Goal: Check status

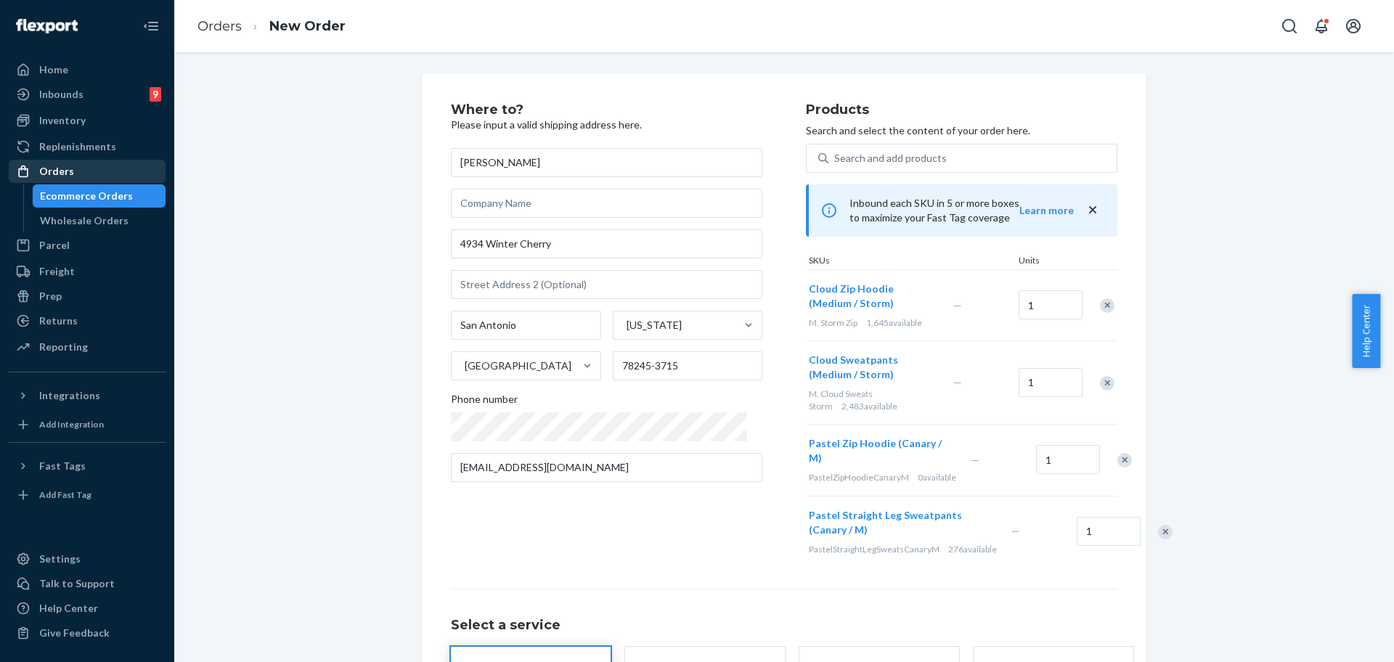
click at [65, 172] on div "Orders" at bounding box center [56, 171] width 35 height 15
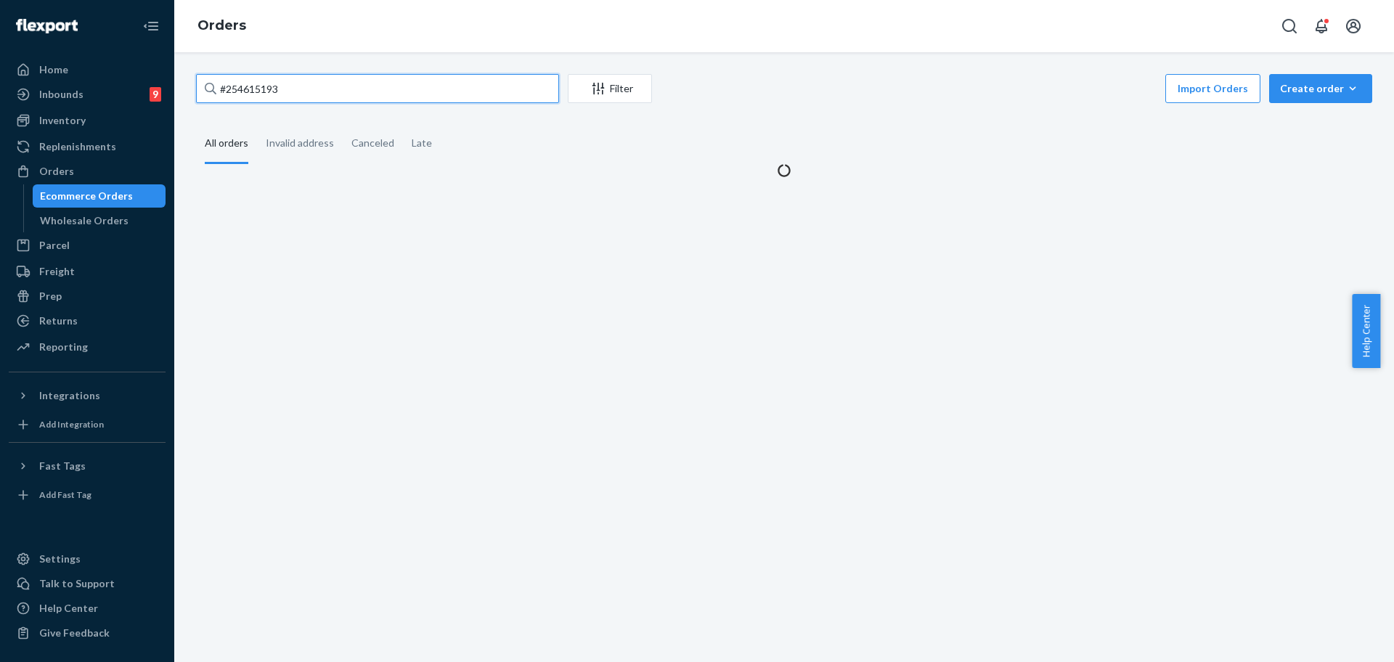
click at [335, 96] on input "#254615193" at bounding box center [377, 88] width 363 height 29
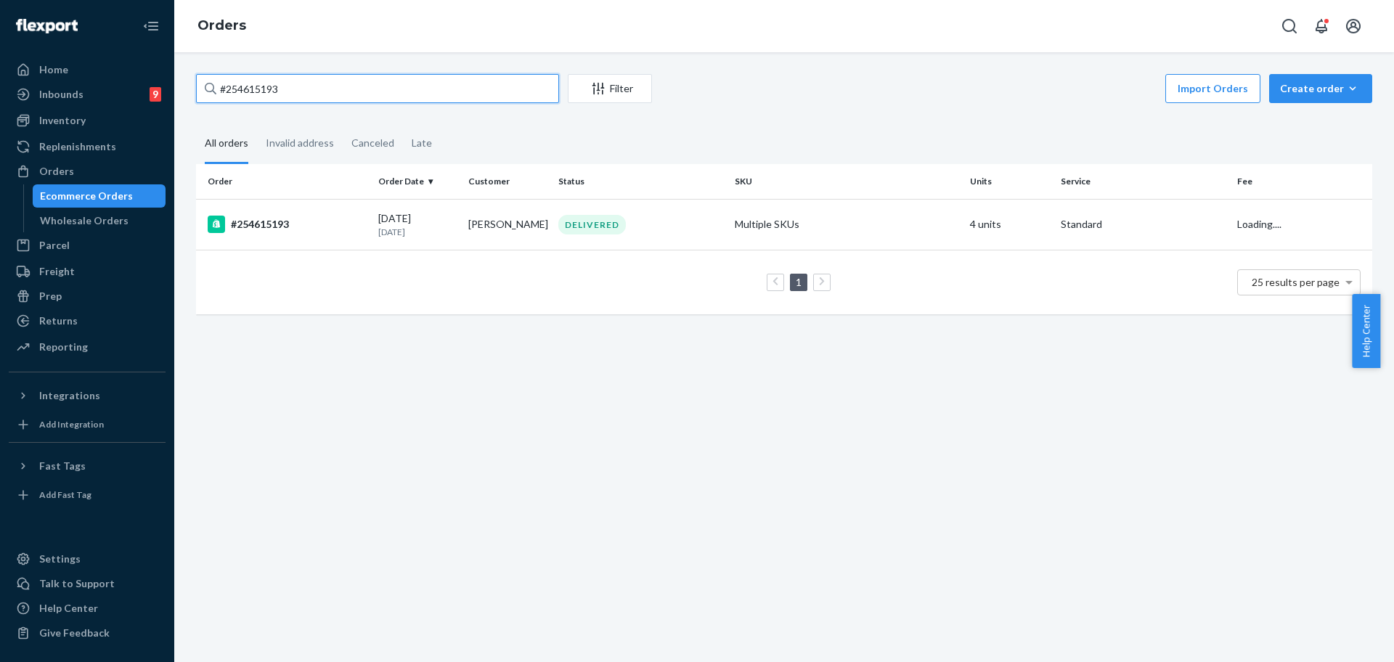
click at [335, 96] on input "#254615193" at bounding box center [377, 88] width 363 height 29
paste input "253213171"
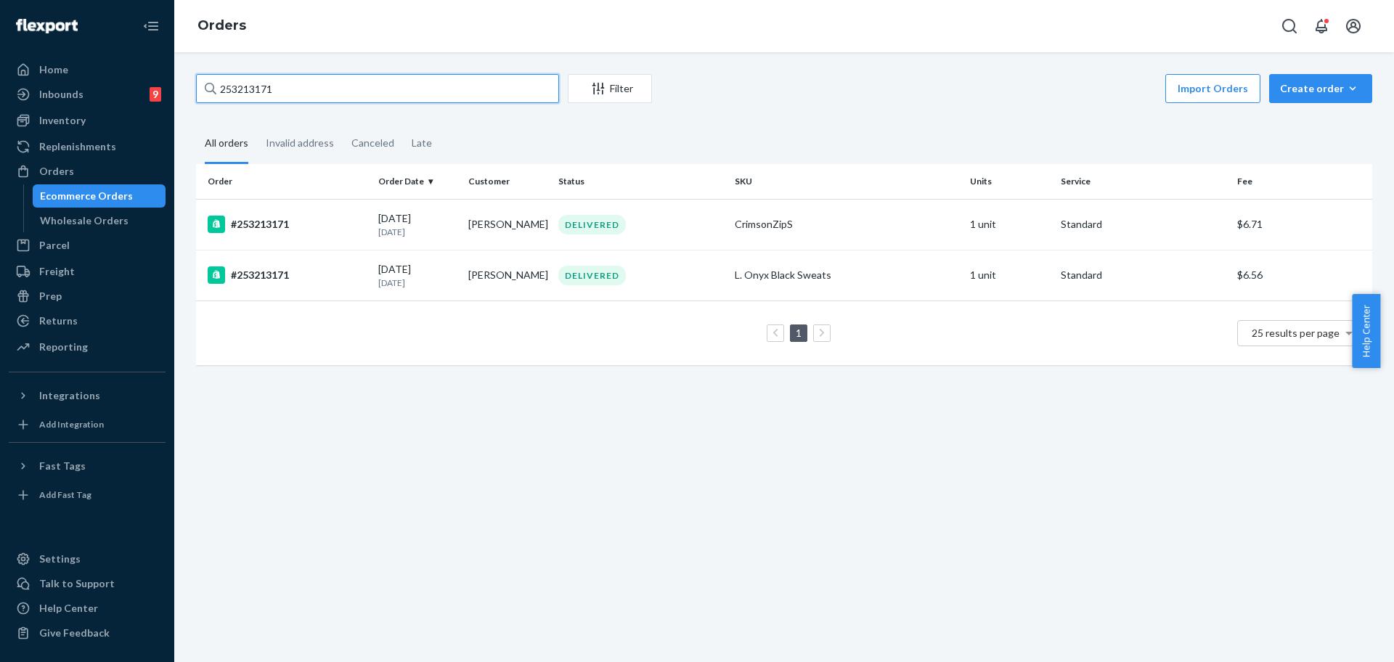
type input "253213171"
click at [677, 195] on th "Status" at bounding box center [641, 181] width 176 height 35
click at [682, 217] on div "DELIVERED" at bounding box center [640, 225] width 171 height 20
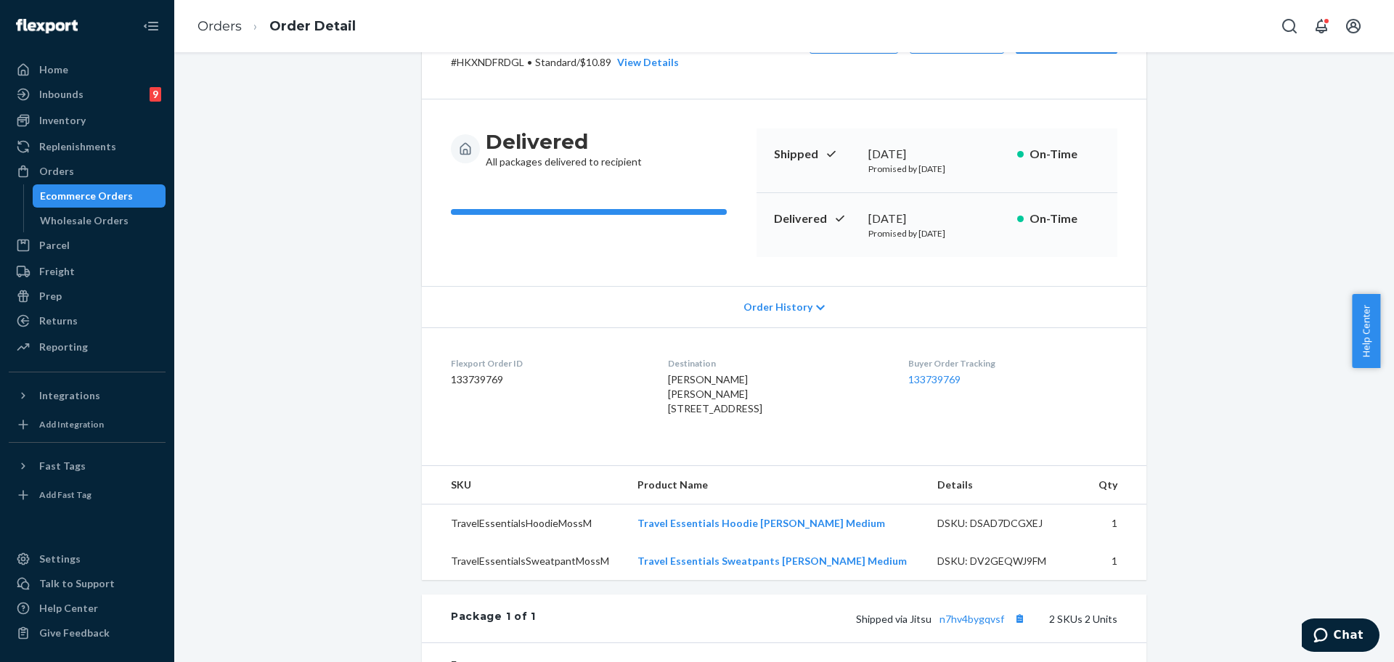
scroll to position [89, 0]
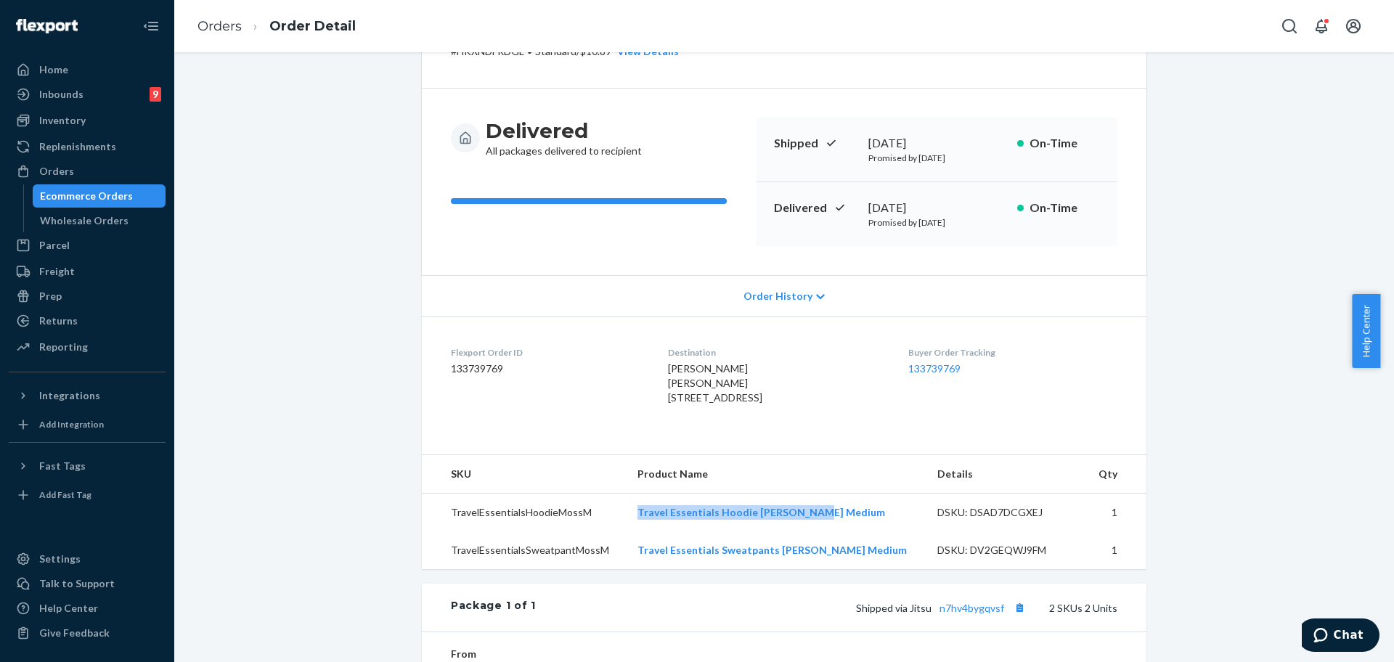
drag, startPoint x: 847, startPoint y: 540, endPoint x: 633, endPoint y: 542, distance: 213.5
click at [633, 532] on tr "TravelEssentialsHoodieMossM Travel Essentials Hoodie [PERSON_NAME] Medium DSKU:…" at bounding box center [784, 513] width 725 height 38
copy tr "Travel Essentials Hoodie [PERSON_NAME] Medium"
drag, startPoint x: 873, startPoint y: 572, endPoint x: 661, endPoint y: 590, distance: 212.7
click at [661, 569] on td "Travel Essentials Sweatpants [PERSON_NAME] Medium" at bounding box center [776, 551] width 300 height 38
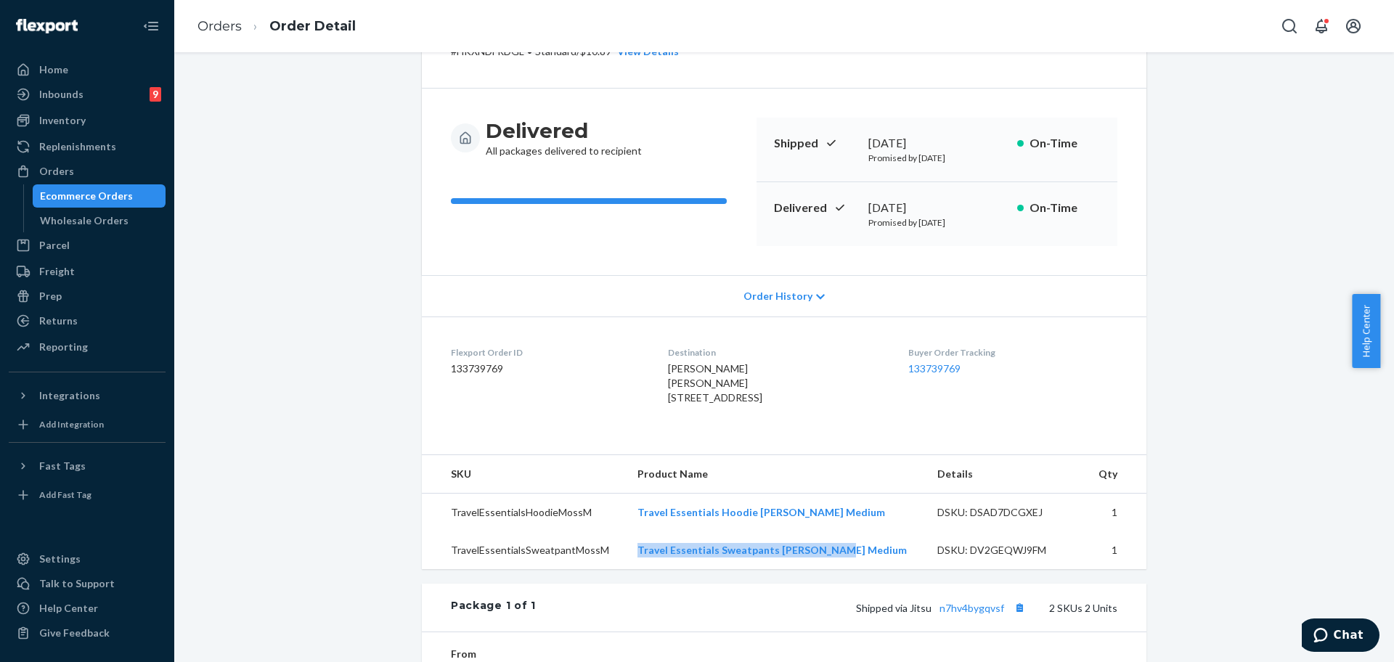
copy link "Travel Essentials Sweatpants [PERSON_NAME] Medium"
